Goal: Information Seeking & Learning: Compare options

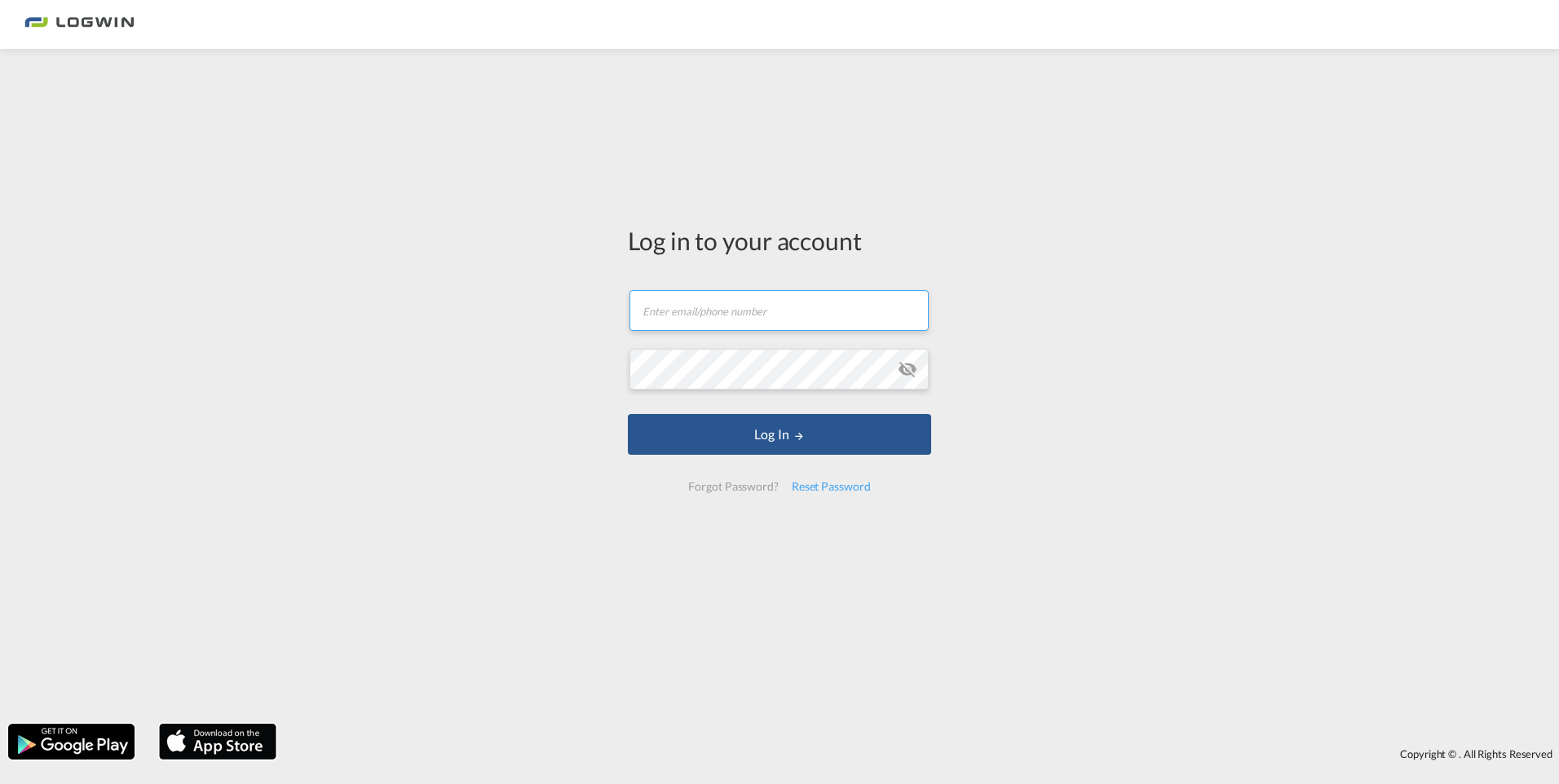
click at [695, 323] on input "text" at bounding box center [779, 310] width 299 height 41
type input "[PERSON_NAME][EMAIL_ADDRESS][DOMAIN_NAME]"
click at [628, 414] on button "Log In" at bounding box center [780, 434] width 303 height 41
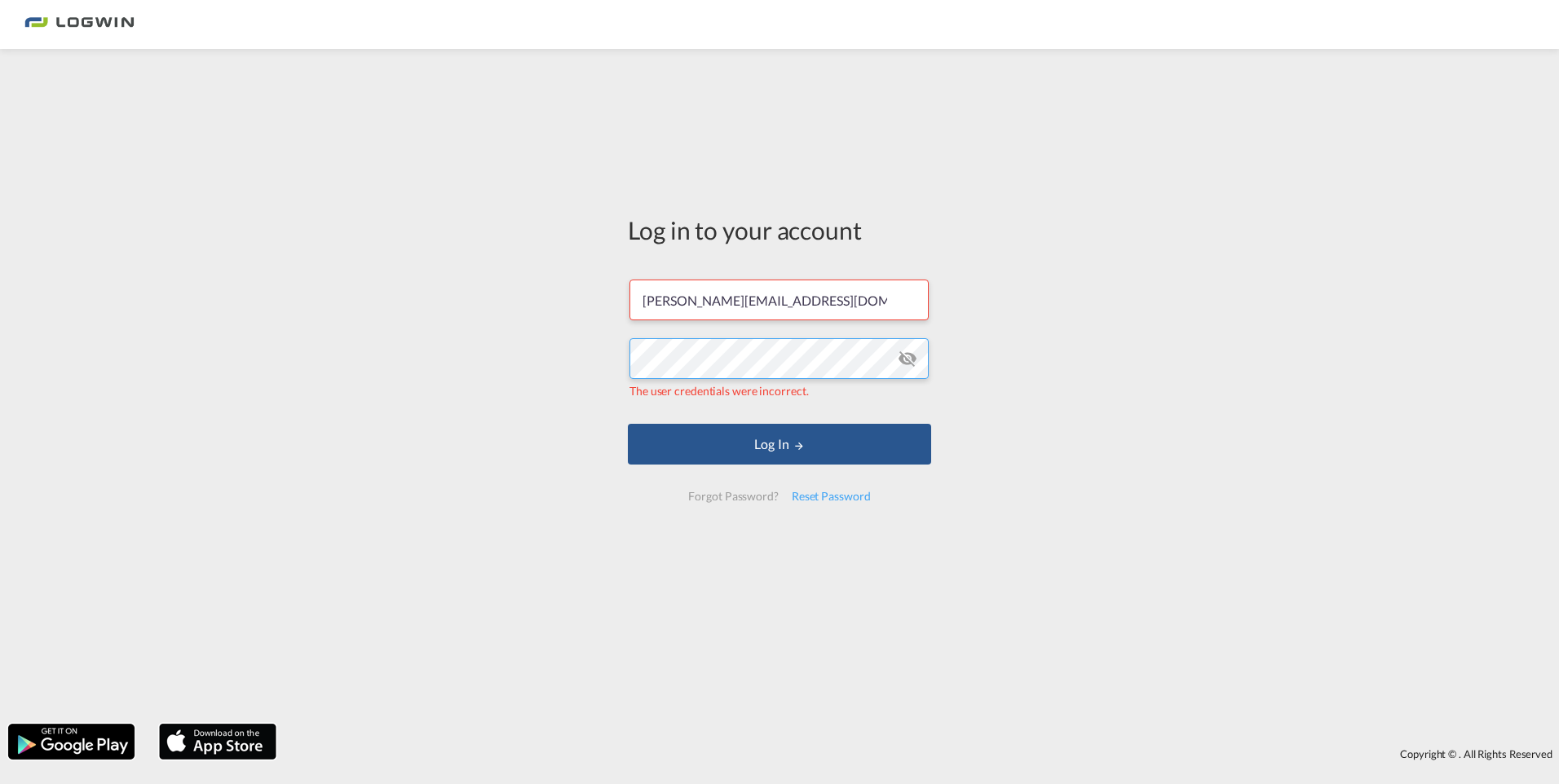
click at [179, 315] on div "Log in to your account [PERSON_NAME][EMAIL_ADDRESS][DOMAIN_NAME] The user crede…" at bounding box center [780, 387] width 1559 height 659
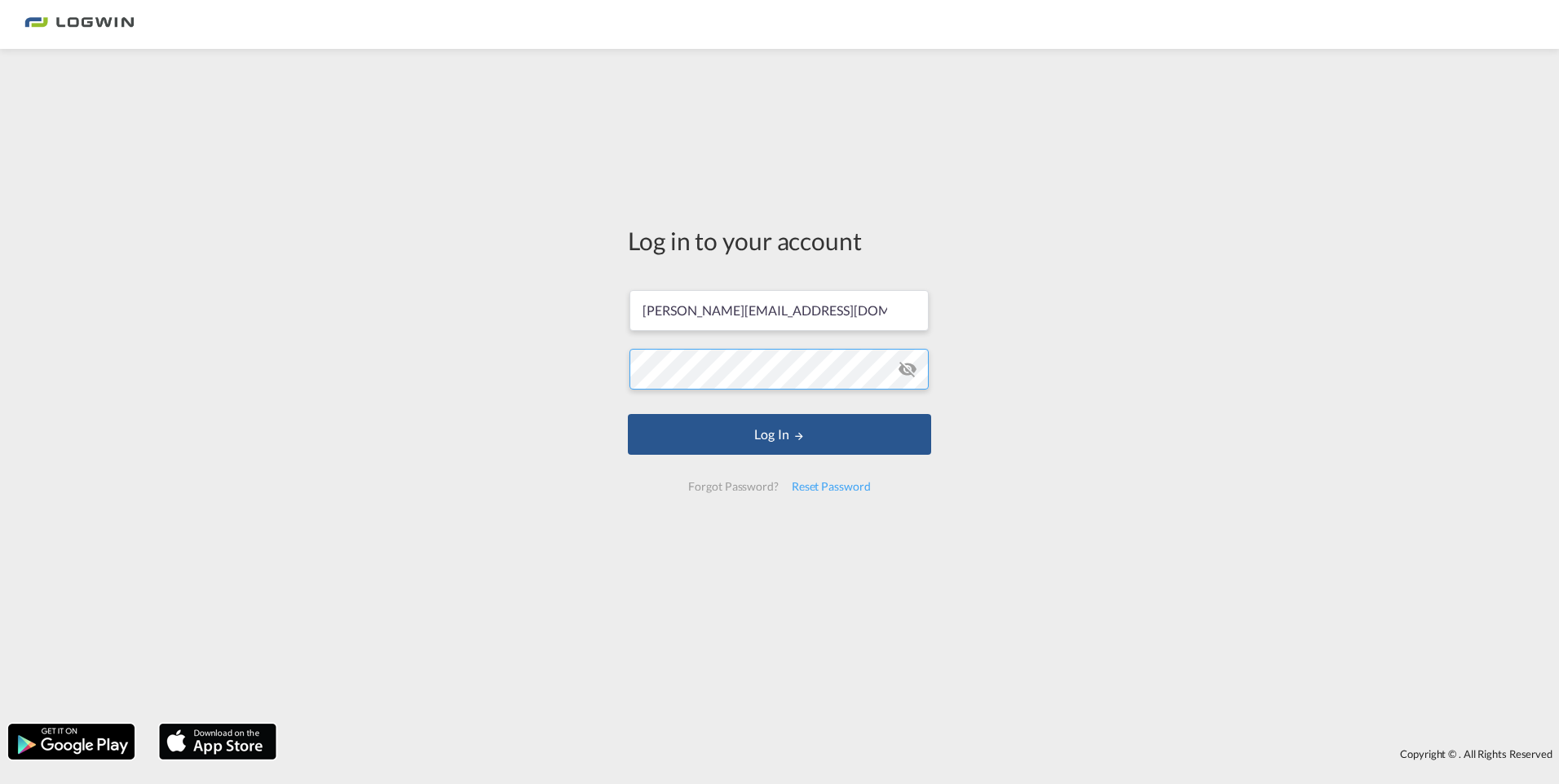
click at [628, 414] on button "Log In" at bounding box center [780, 434] width 303 height 41
